Goal: Information Seeking & Learning: Learn about a topic

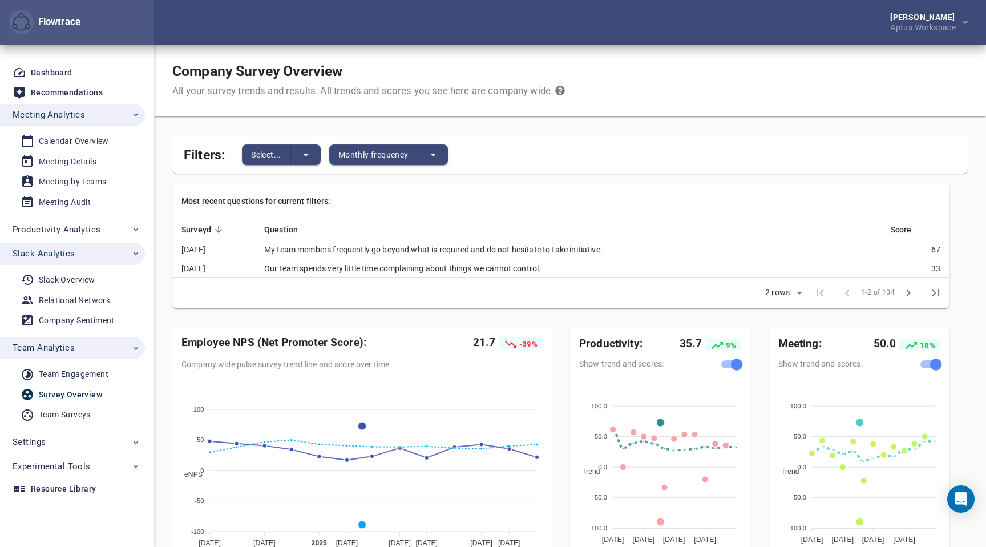
click at [81, 393] on div "Survey Overview" at bounding box center [70, 394] width 63 height 14
click at [446, 247] on td "My team members frequently go beyond what is required and do not hesitate to ta…" at bounding box center [568, 249] width 626 height 19
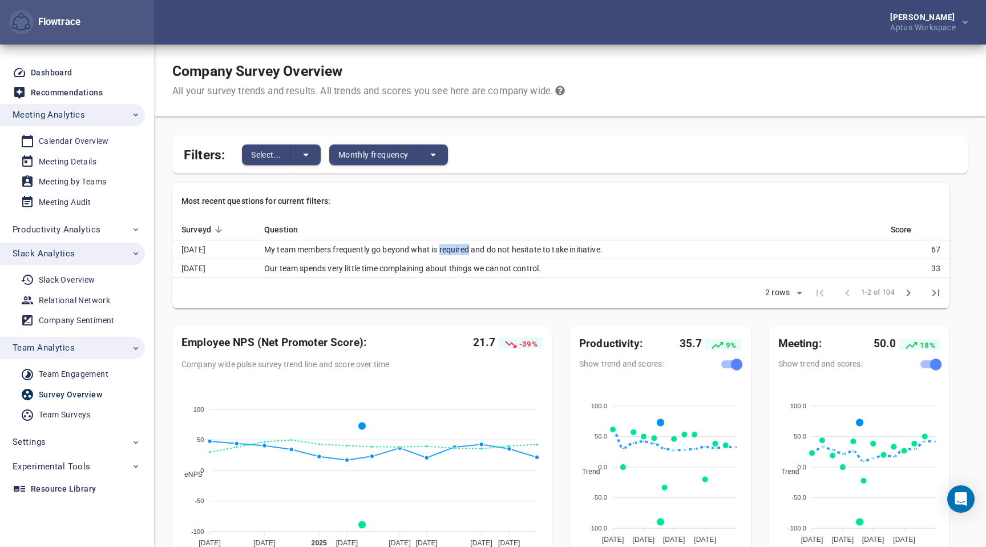
click at [446, 247] on td "My team members frequently go beyond what is required and do not hesitate to ta…" at bounding box center [568, 249] width 626 height 19
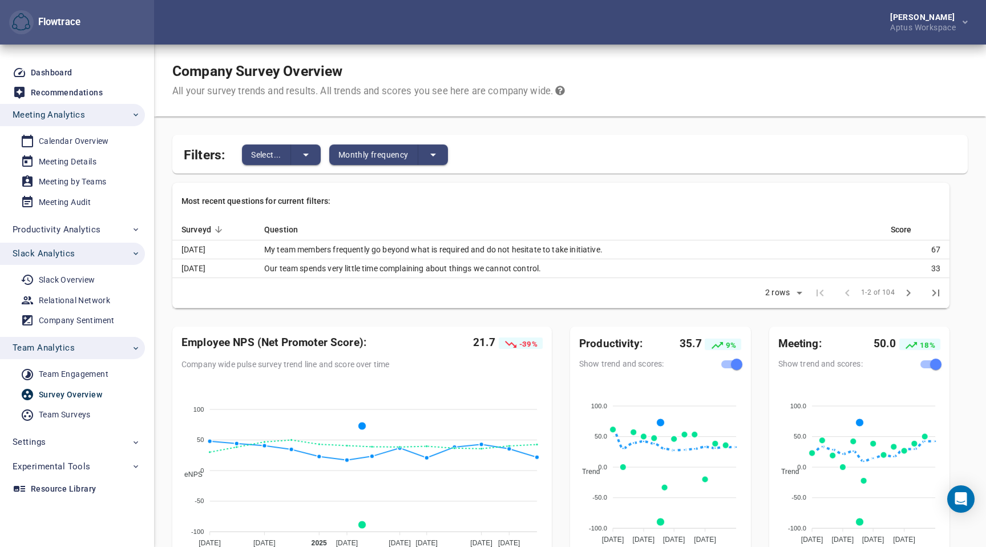
click at [426, 270] on td "Our team spends very little time complaining about things we cannot control." at bounding box center [568, 268] width 626 height 19
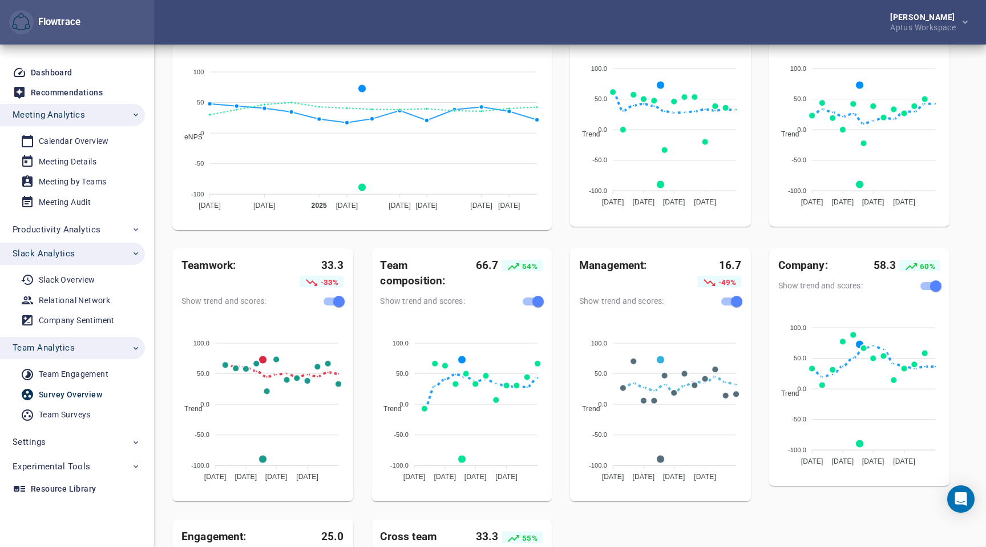
scroll to position [294, 0]
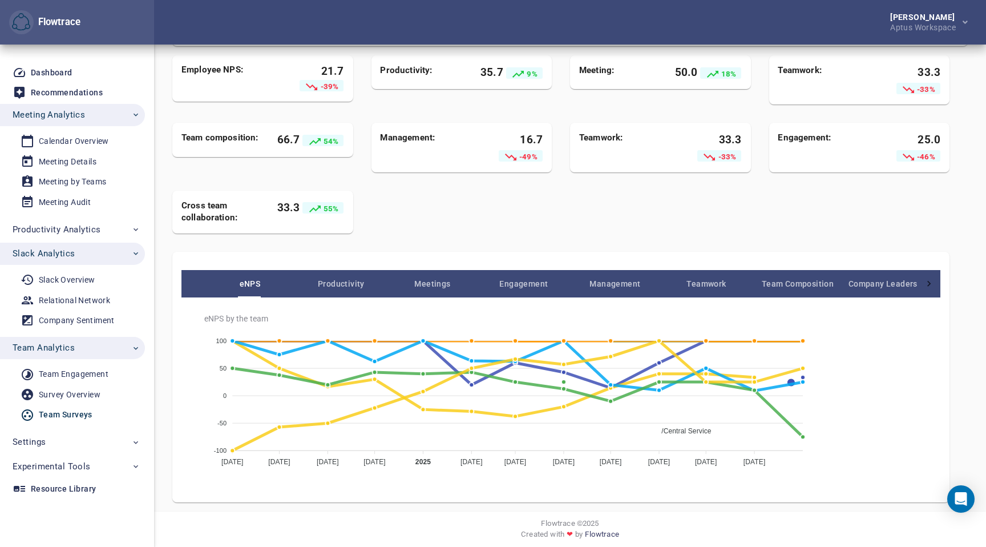
scroll to position [134, 0]
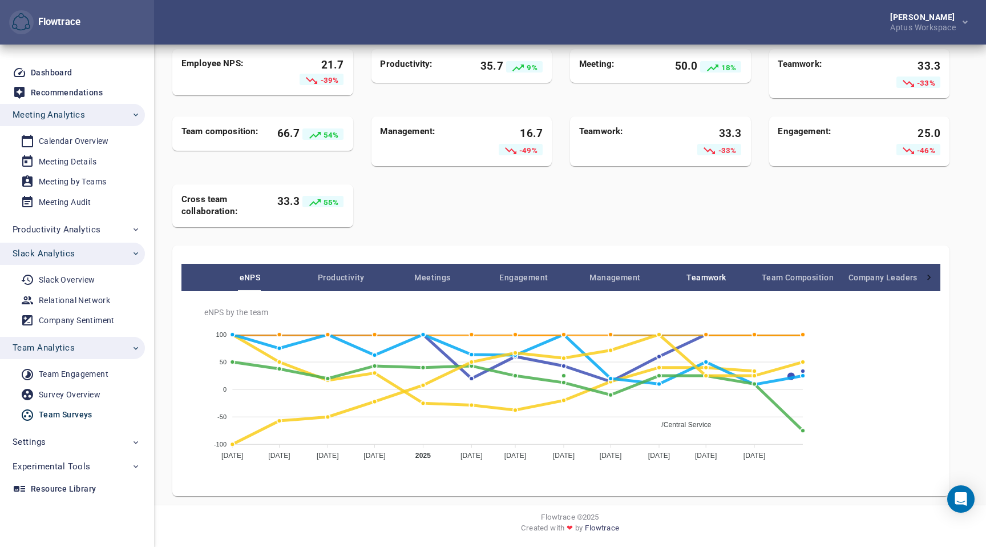
click at [692, 275] on span "Teamwork" at bounding box center [706, 277] width 91 height 14
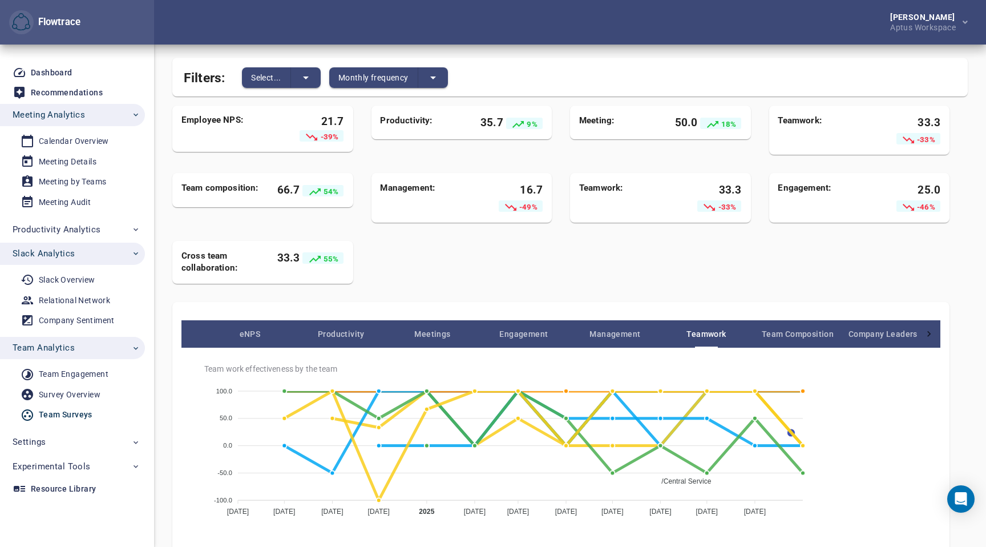
scroll to position [92, 0]
